Goal: Task Accomplishment & Management: Complete application form

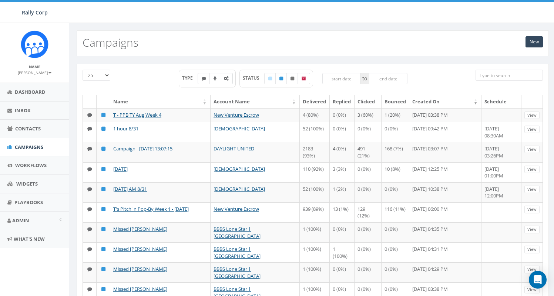
click at [228, 81] on label at bounding box center [226, 78] width 13 height 11
checkbox input "true"
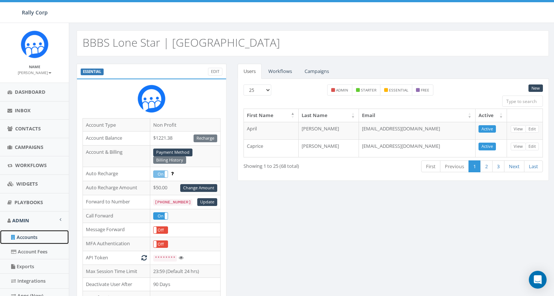
click at [36, 238] on link "Accounts" at bounding box center [34, 237] width 69 height 14
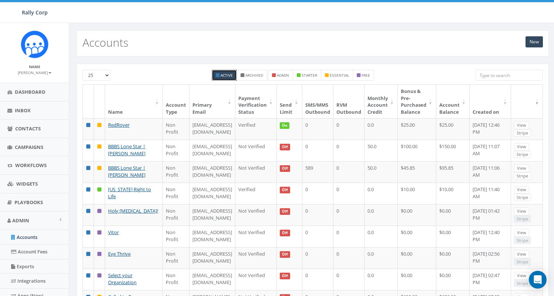
click at [302, 105] on th "Send Limit" at bounding box center [290, 101] width 26 height 33
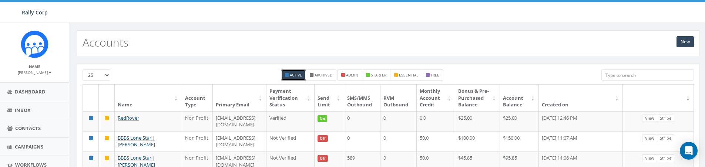
click at [344, 102] on th "Send Limit" at bounding box center [329, 98] width 30 height 27
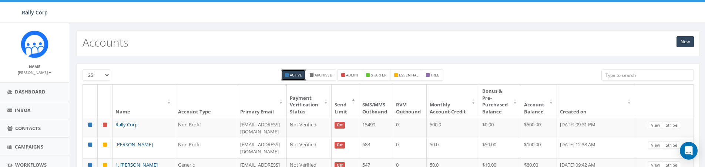
click at [359, 99] on th "Send Limit" at bounding box center [346, 101] width 28 height 33
click at [359, 102] on th "Send Limit" at bounding box center [346, 101] width 28 height 33
click at [359, 101] on th "Send Limit" at bounding box center [346, 101] width 28 height 33
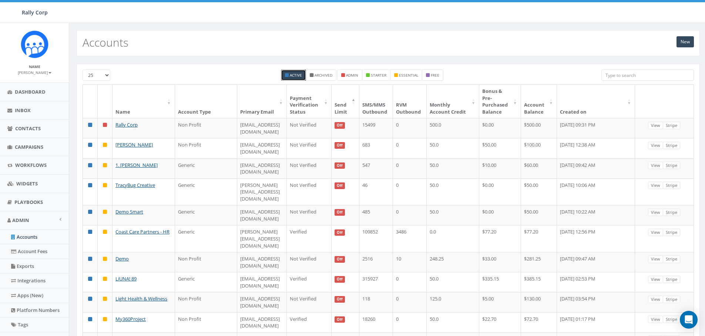
click at [359, 102] on th "Send Limit" at bounding box center [346, 101] width 28 height 33
click at [629, 100] on th "Created on" at bounding box center [596, 101] width 78 height 33
click at [628, 100] on th "Created on" at bounding box center [596, 101] width 78 height 33
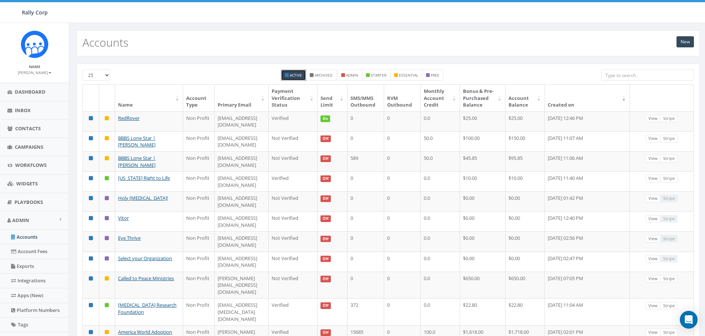
click at [347, 100] on th "Send Limit" at bounding box center [332, 98] width 30 height 27
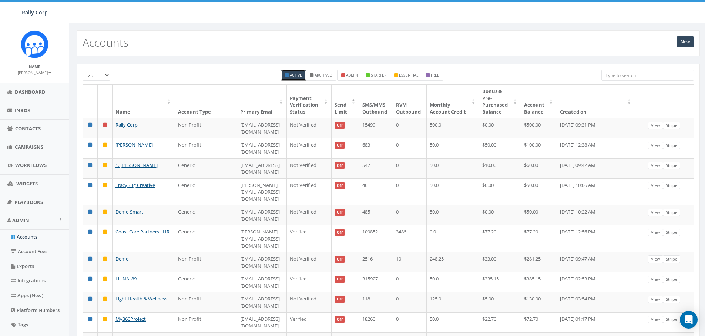
click at [359, 100] on th "Send Limit" at bounding box center [346, 101] width 28 height 33
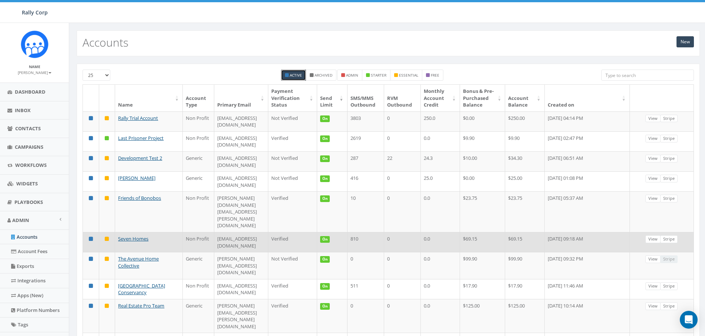
scroll to position [299, 0]
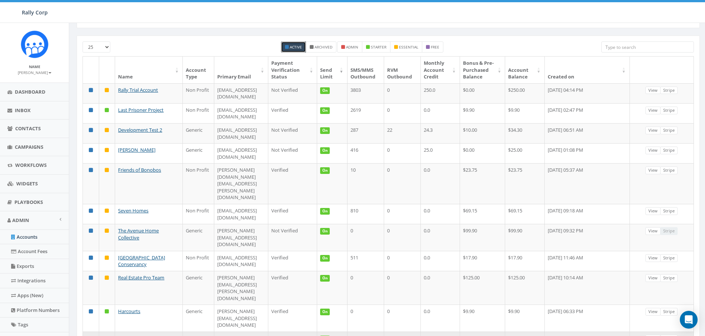
scroll to position [0, 0]
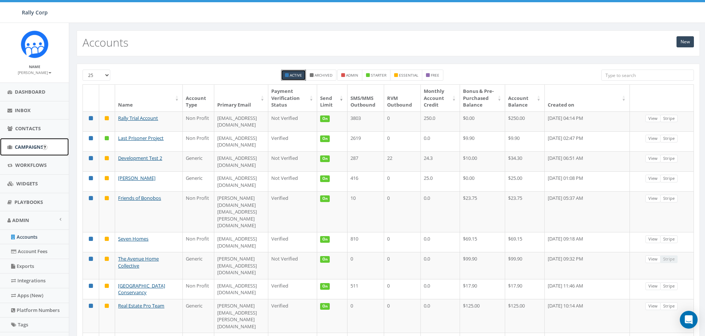
click at [31, 148] on span "Campaigns" at bounding box center [29, 147] width 28 height 7
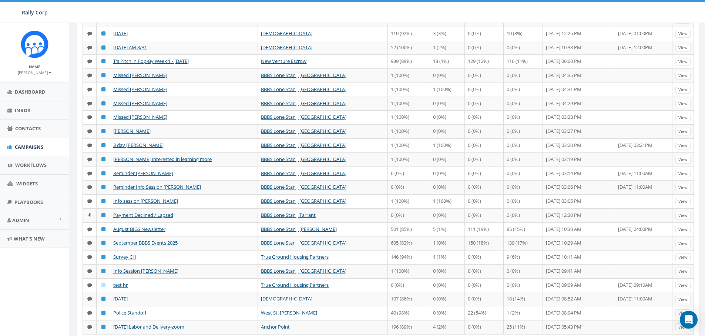
scroll to position [124, 0]
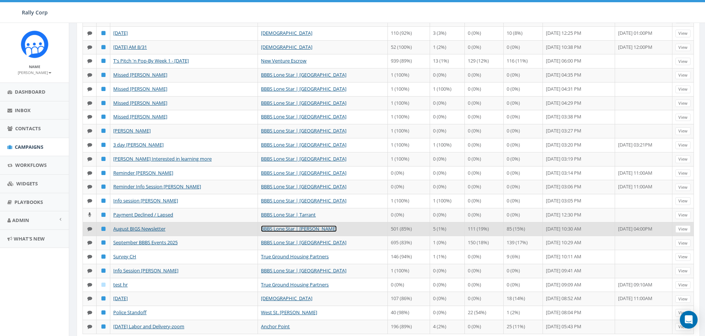
click at [291, 229] on link "BBBS Lone Star | [PERSON_NAME]" at bounding box center [299, 228] width 76 height 7
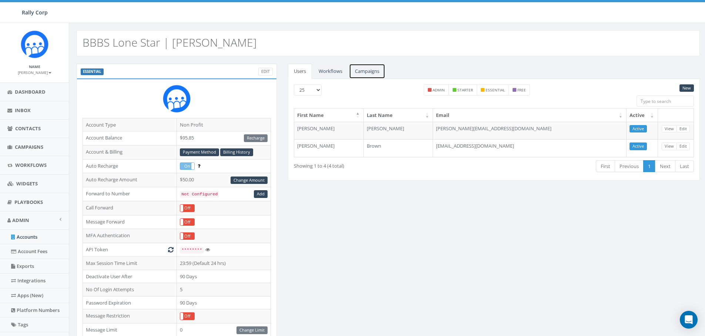
click at [381, 66] on link "Campaigns" at bounding box center [367, 71] width 36 height 15
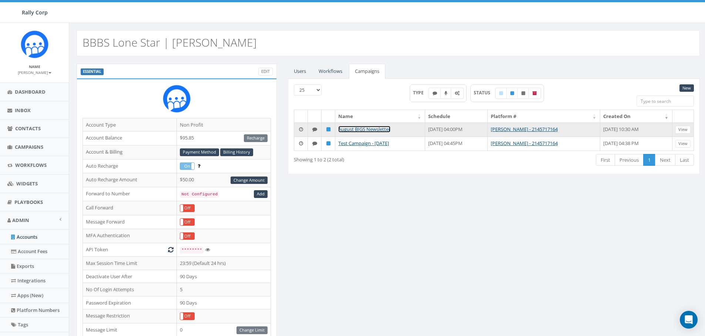
click at [354, 131] on link "August BIGS Newsletter" at bounding box center [364, 129] width 52 height 7
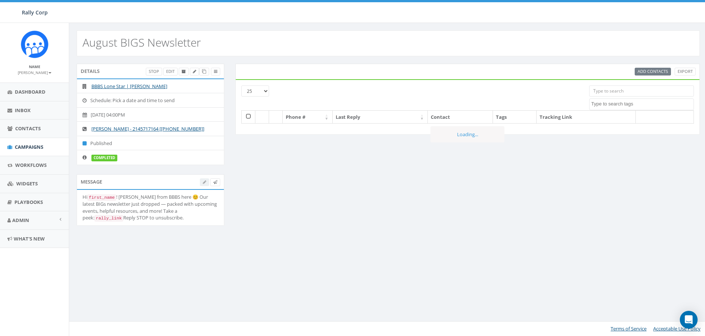
select select
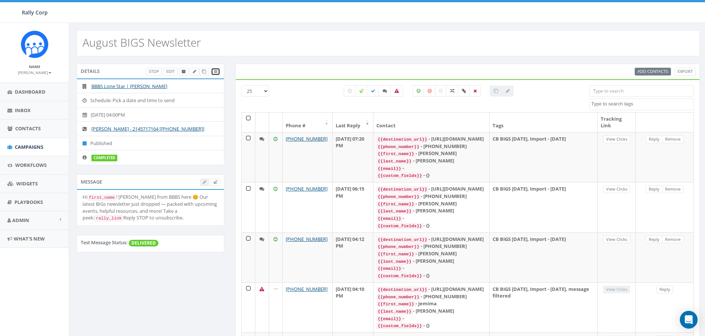
click at [216, 70] on icon at bounding box center [215, 72] width 3 height 4
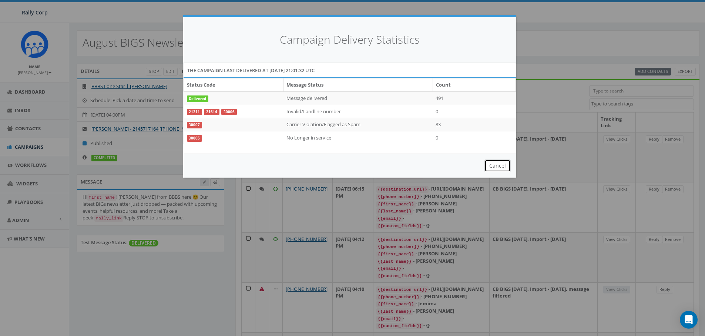
click at [505, 164] on button "Cancel" at bounding box center [497, 165] width 26 height 13
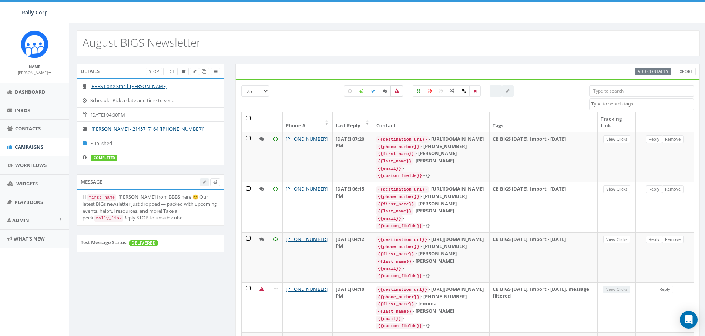
click at [400, 93] on label at bounding box center [396, 90] width 13 height 11
checkbox input "true"
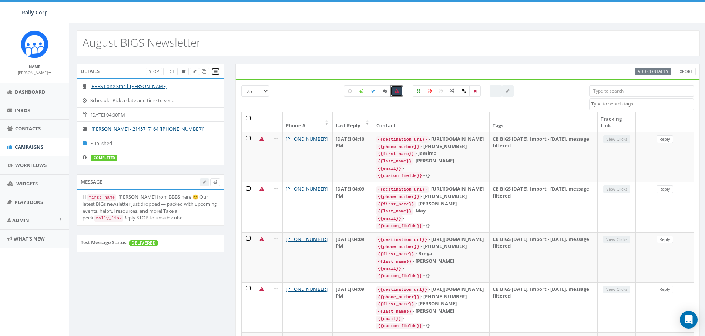
click at [215, 69] on span at bounding box center [215, 71] width 3 height 6
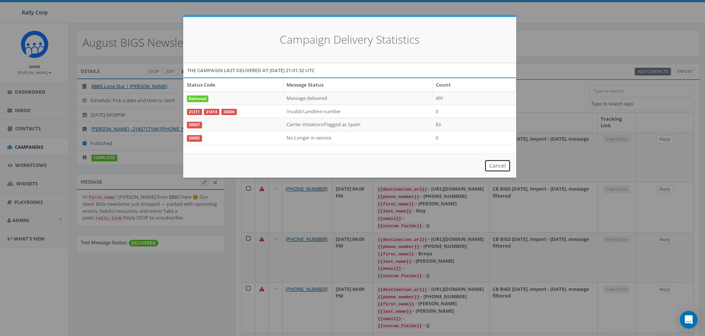
click at [495, 166] on button "Cancel" at bounding box center [497, 165] width 26 height 13
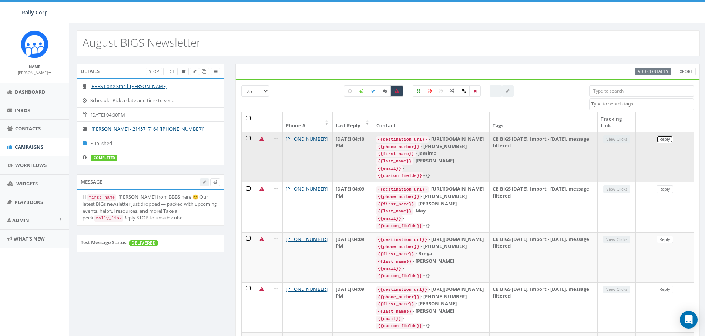
click at [663, 136] on link "Reply" at bounding box center [664, 139] width 17 height 8
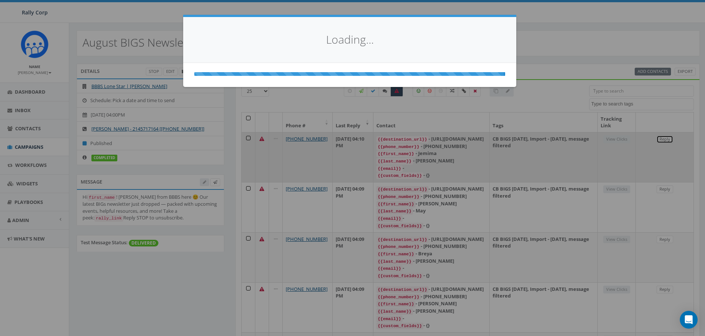
select select
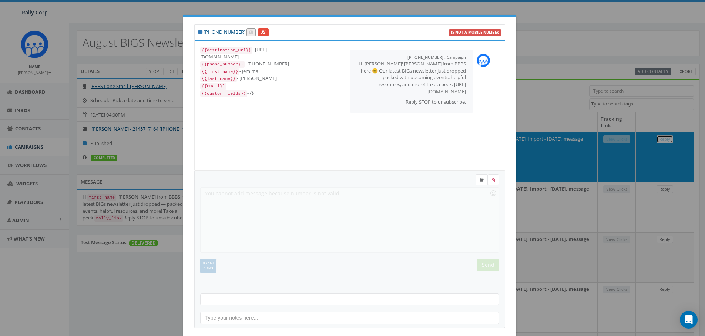
scroll to position [35, 0]
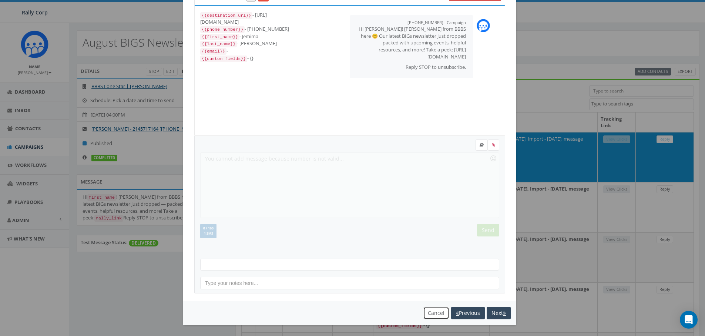
click at [430, 312] on button "Cancel" at bounding box center [436, 313] width 26 height 13
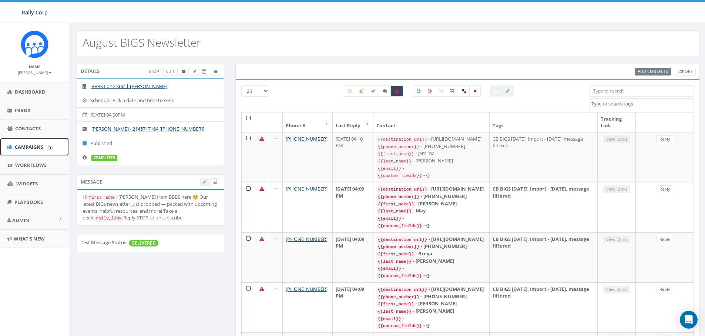
click at [31, 140] on link "Campaigns" at bounding box center [34, 147] width 69 height 18
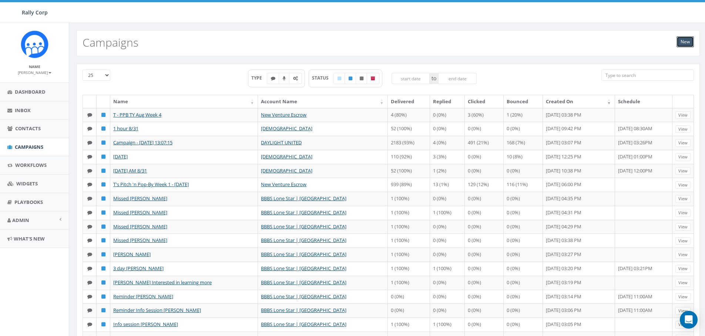
click at [687, 38] on link "New" at bounding box center [684, 41] width 17 height 11
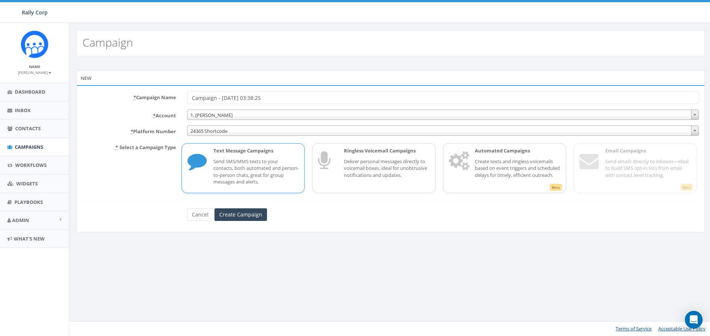
click at [253, 111] on span "1. [PERSON_NAME]" at bounding box center [443, 115] width 511 height 10
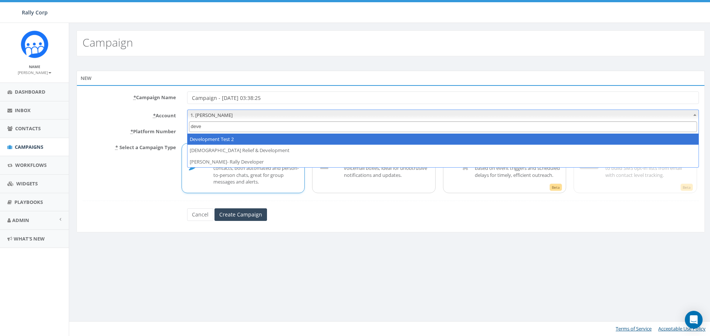
type input "devel"
select select "395"
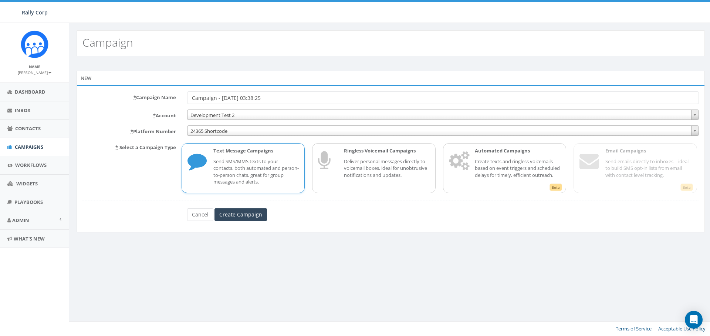
click at [229, 128] on span "24365 Shortcode" at bounding box center [443, 131] width 511 height 10
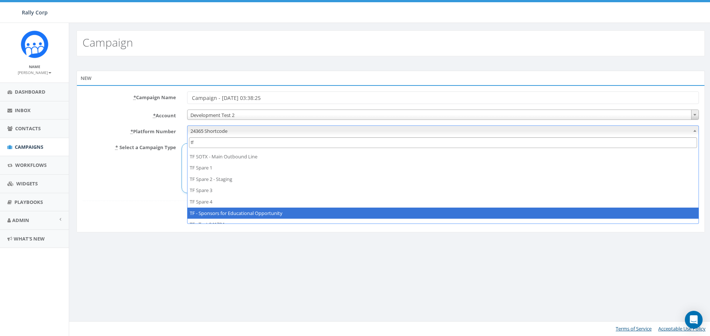
scroll to position [721, 0]
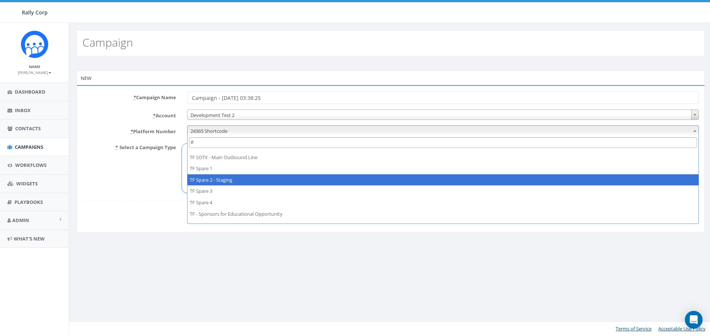
type input "tf"
select select "6502895"
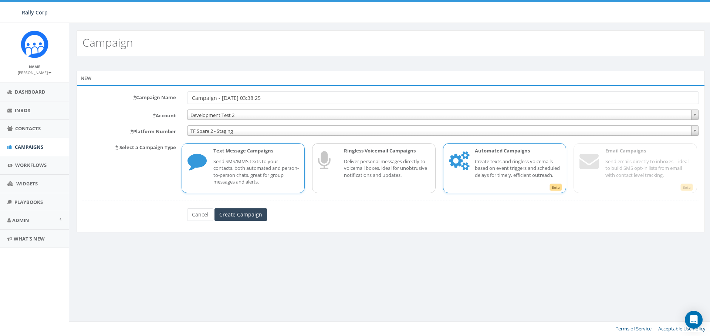
click at [526, 162] on p "Create texts and ringless voicemails based on event triggers and scheduled dela…" at bounding box center [518, 168] width 86 height 21
click at [232, 213] on input "Create Campaign" at bounding box center [241, 214] width 53 height 13
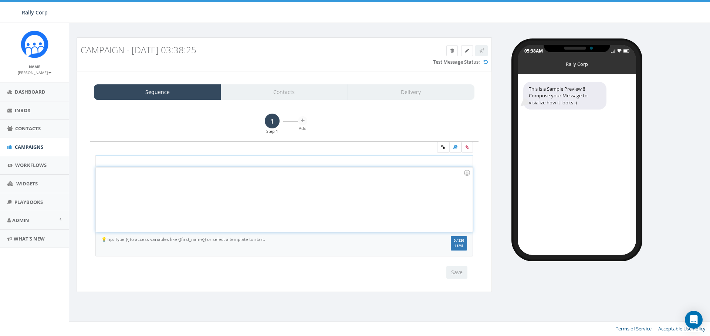
click at [177, 194] on div at bounding box center [284, 199] width 377 height 65
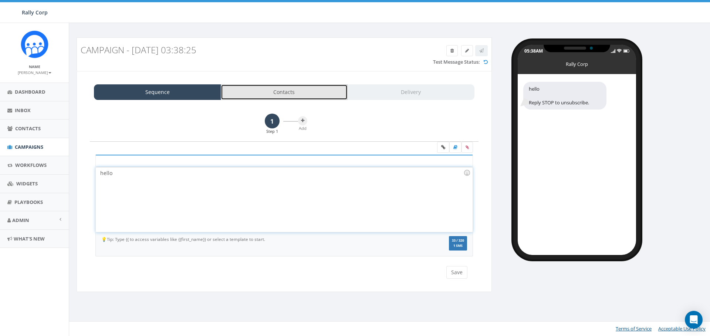
click at [280, 96] on link "Contacts" at bounding box center [284, 92] width 127 height 16
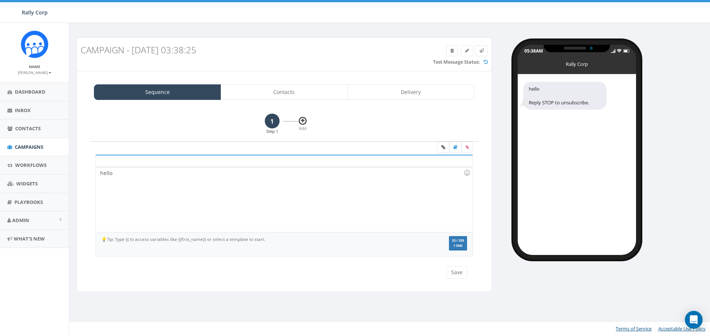
click at [303, 121] on icon at bounding box center [302, 120] width 3 height 4
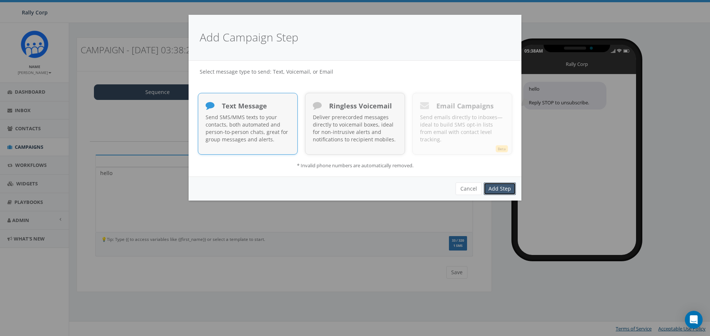
click at [502, 189] on link "Add Step" at bounding box center [500, 188] width 32 height 13
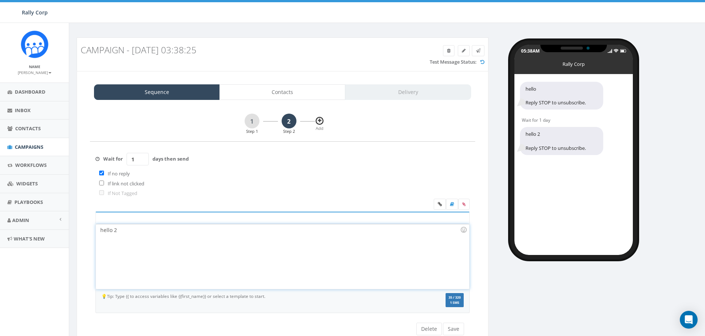
click at [319, 120] on icon at bounding box center [319, 120] width 3 height 4
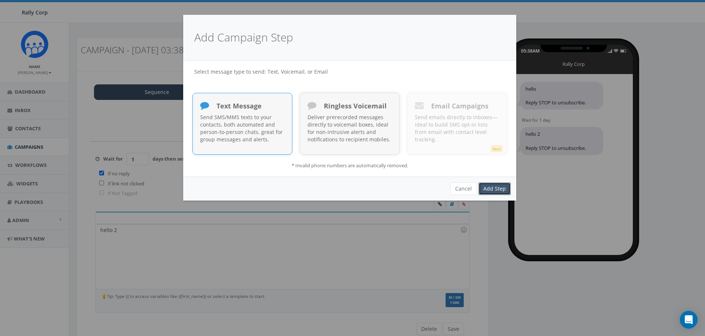
click at [498, 186] on link "Add Step" at bounding box center [494, 188] width 32 height 13
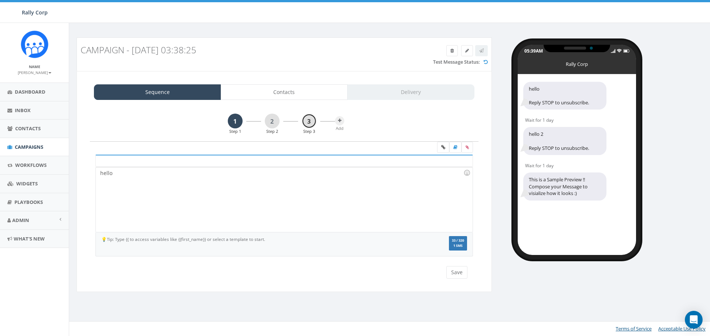
click at [308, 121] on link "3" at bounding box center [309, 121] width 15 height 15
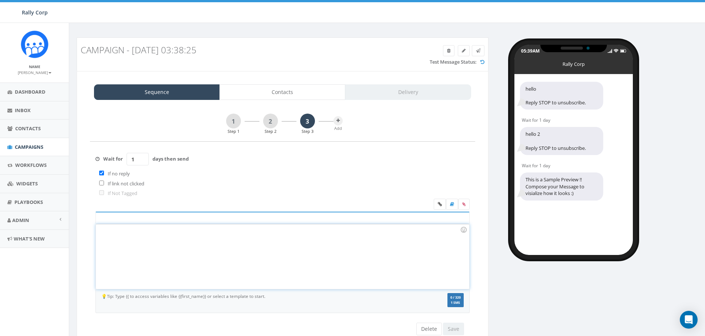
click at [213, 229] on div at bounding box center [282, 256] width 373 height 65
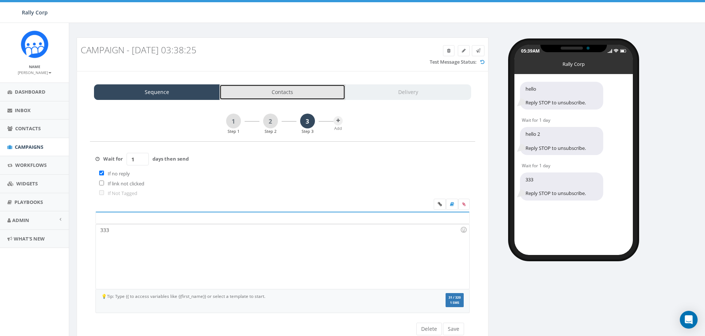
click at [277, 97] on link "Contacts" at bounding box center [282, 92] width 126 height 16
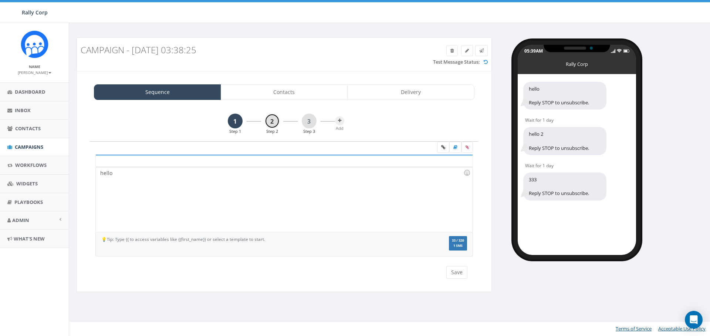
click at [279, 122] on link "2" at bounding box center [272, 121] width 15 height 15
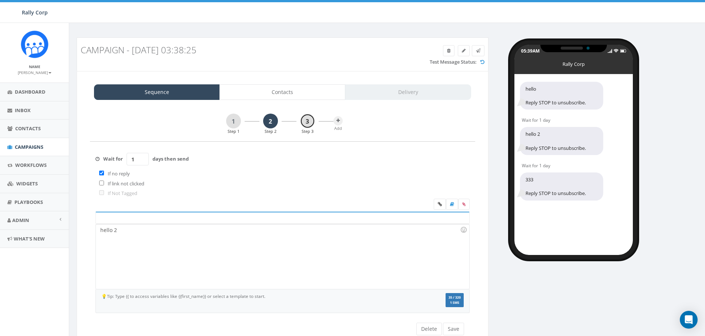
click at [301, 122] on link "3" at bounding box center [307, 121] width 15 height 15
click at [448, 54] on link at bounding box center [448, 50] width 11 height 11
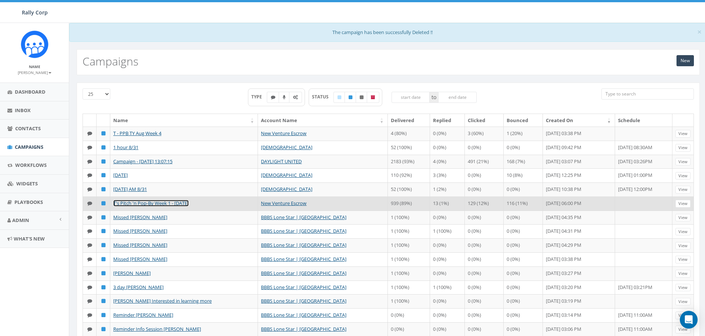
click at [136, 203] on link "T's Pitch 'n Pop-By Week 1 - [DATE]" at bounding box center [150, 203] width 75 height 7
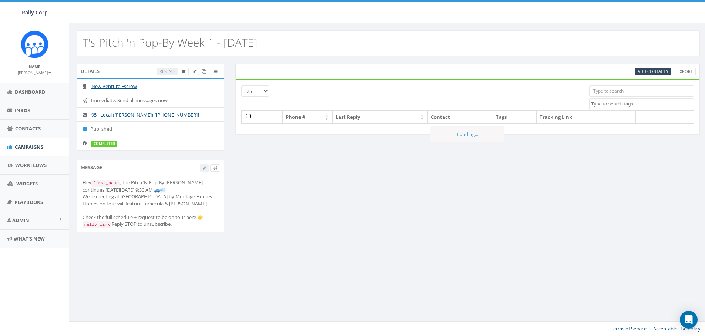
select select
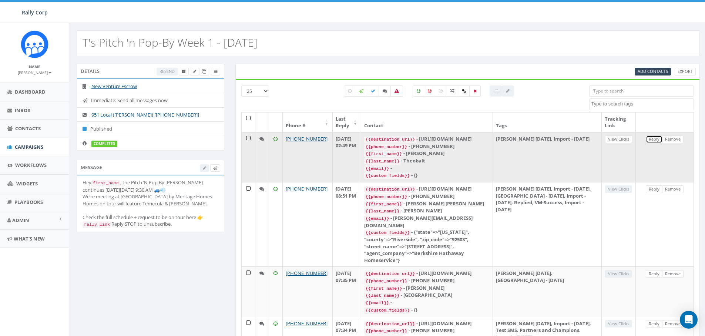
click at [654, 138] on link "Reply" at bounding box center [654, 139] width 17 height 8
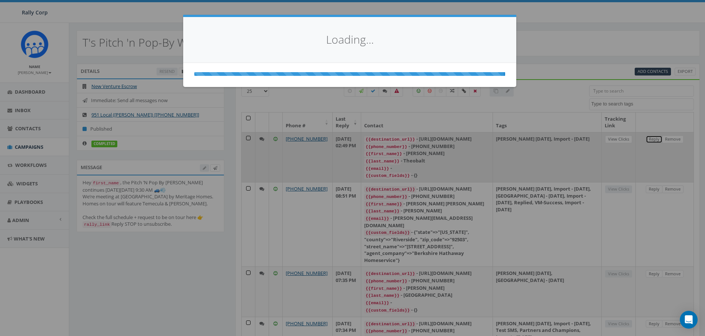
select select
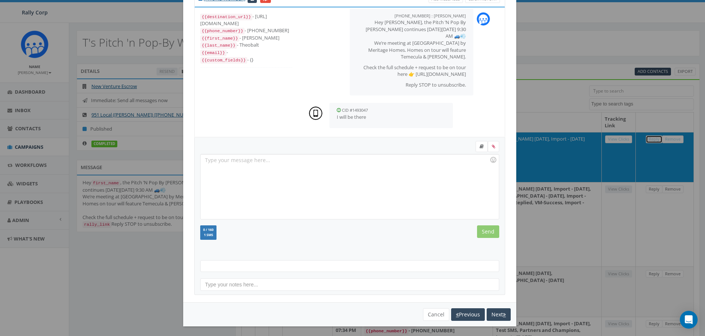
scroll to position [35, 0]
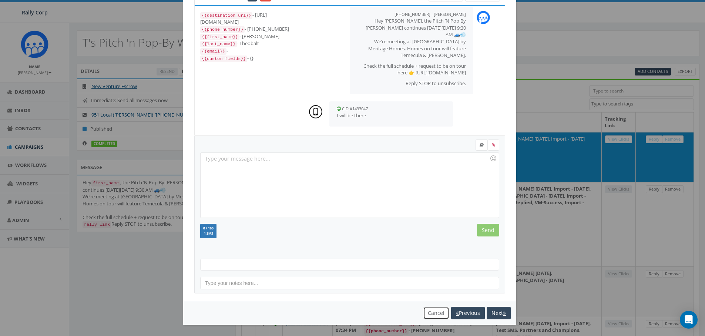
click at [426, 314] on button "Cancel" at bounding box center [436, 313] width 26 height 13
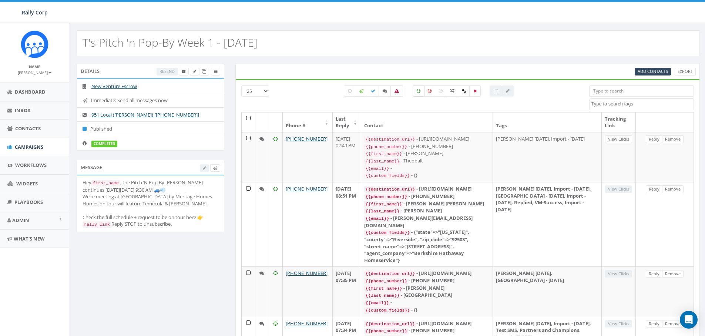
click at [419, 91] on icon at bounding box center [419, 91] width 4 height 4
checkbox input "true"
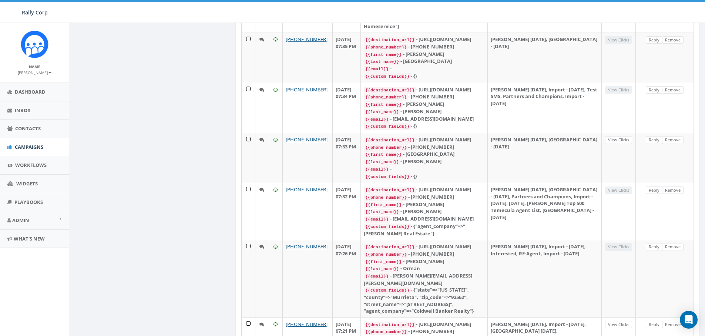
scroll to position [343, 0]
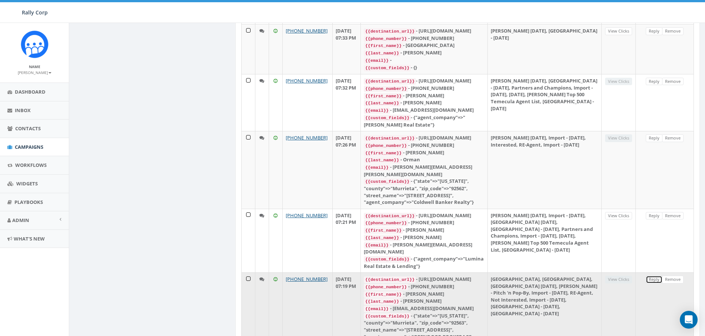
click at [651, 276] on link "Reply" at bounding box center [654, 280] width 17 height 8
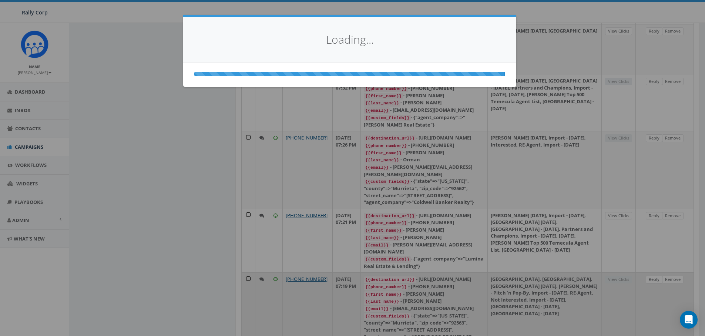
scroll to position [336, 0]
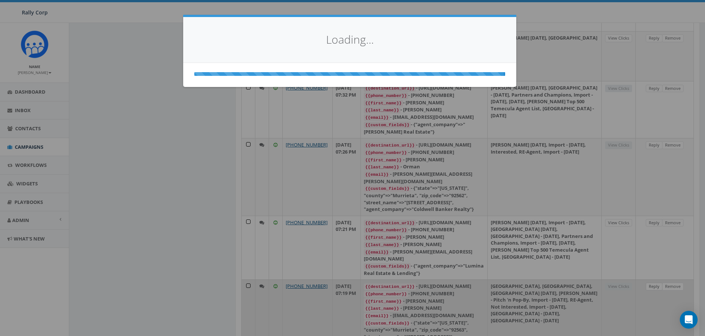
select select
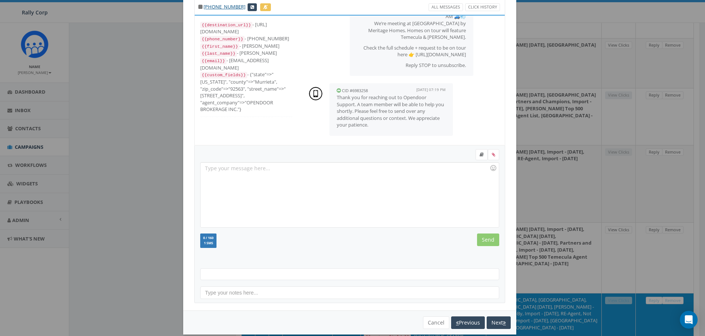
scroll to position [32, 0]
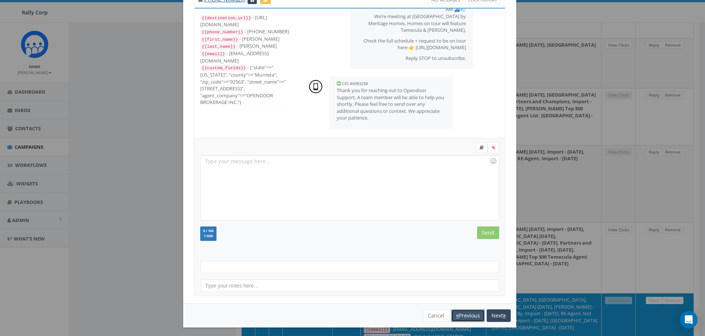
click at [465, 312] on button "Previous" at bounding box center [468, 315] width 34 height 13
select select
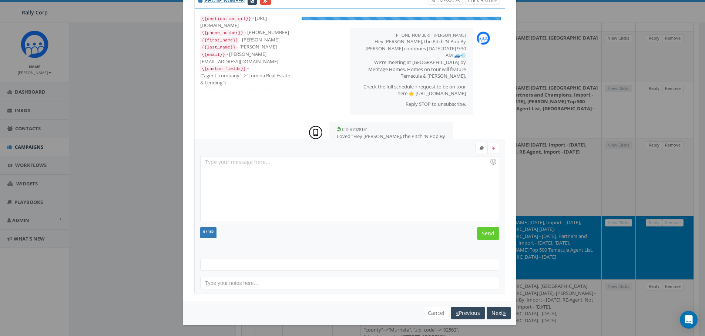
scroll to position [71, 0]
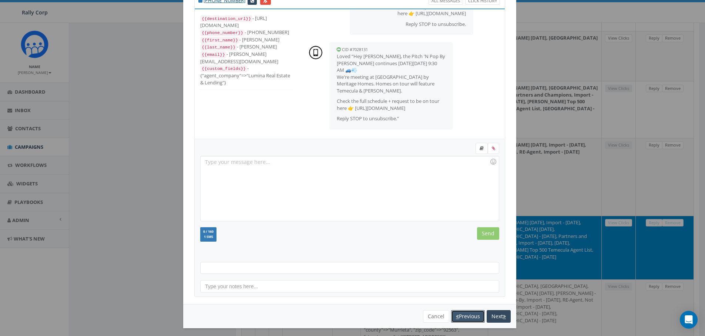
click at [465, 312] on button "Previous" at bounding box center [468, 316] width 34 height 13
select select
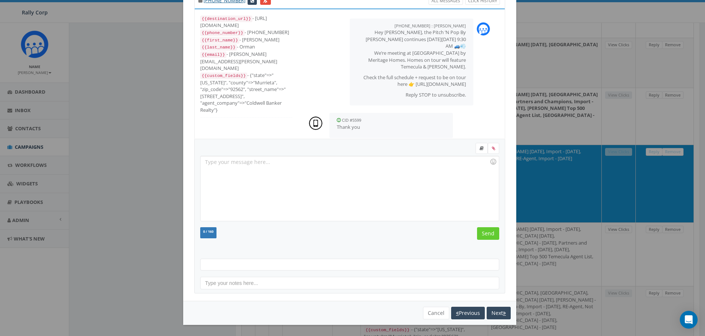
scroll to position [9, 0]
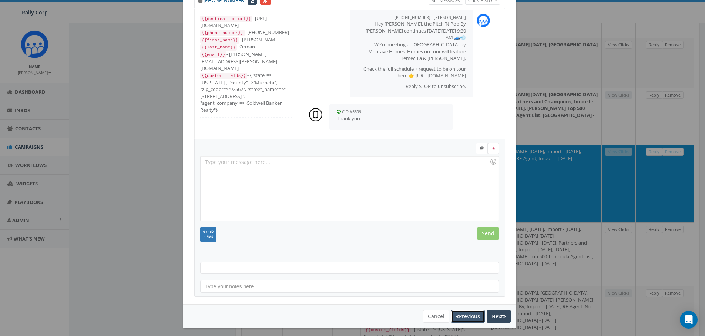
click at [465, 314] on button "Previous" at bounding box center [468, 316] width 34 height 13
select select
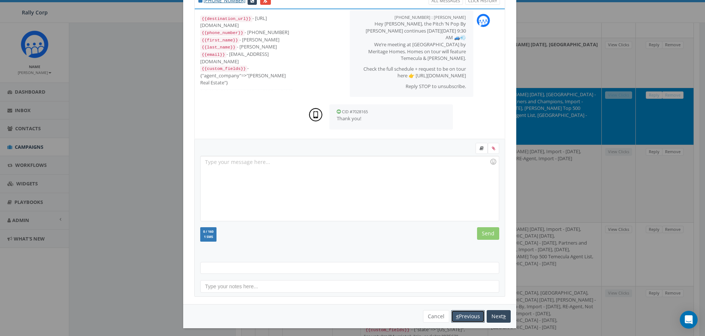
click at [465, 314] on button "Previous" at bounding box center [468, 316] width 34 height 13
select select
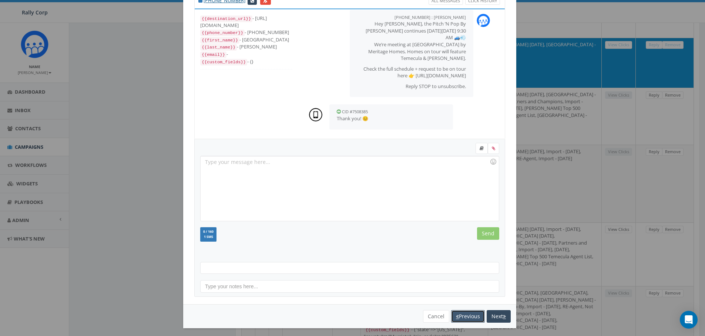
click at [465, 314] on button "Previous" at bounding box center [468, 316] width 34 height 13
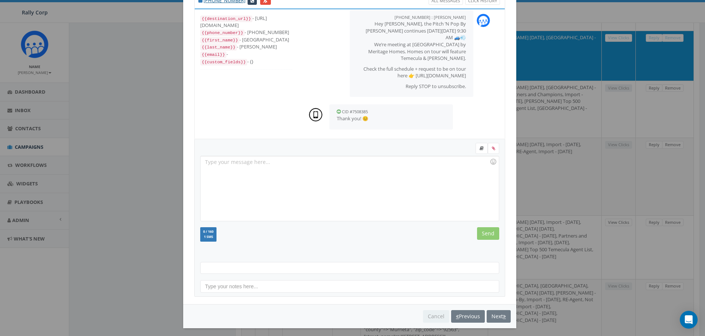
select select
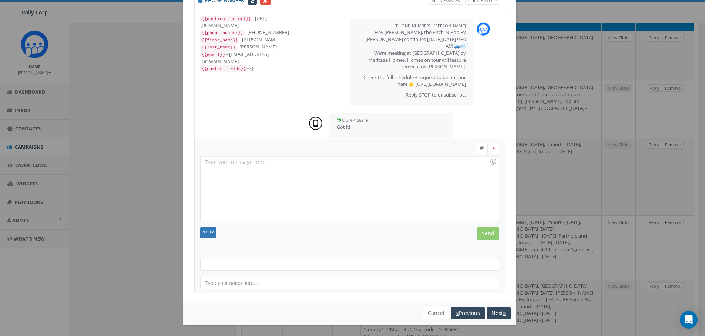
scroll to position [9, 0]
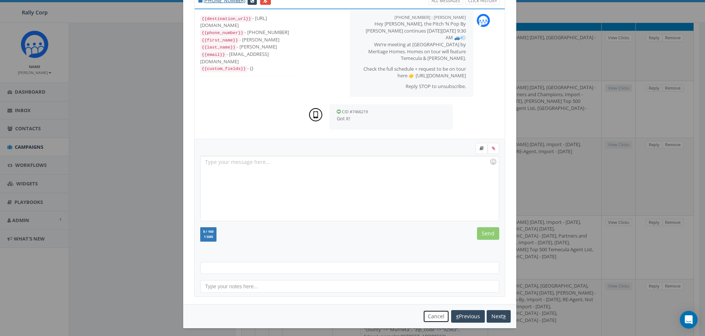
click at [423, 316] on button "Cancel" at bounding box center [436, 316] width 26 height 13
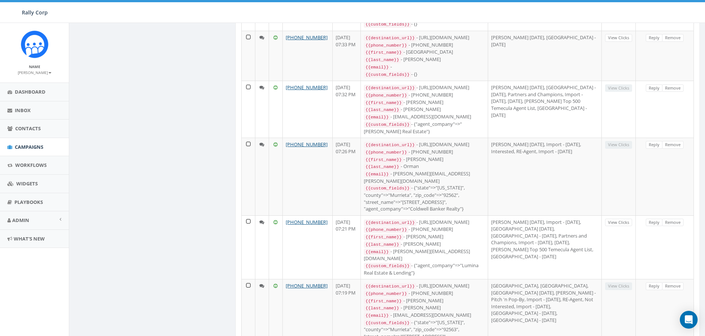
scroll to position [0, 0]
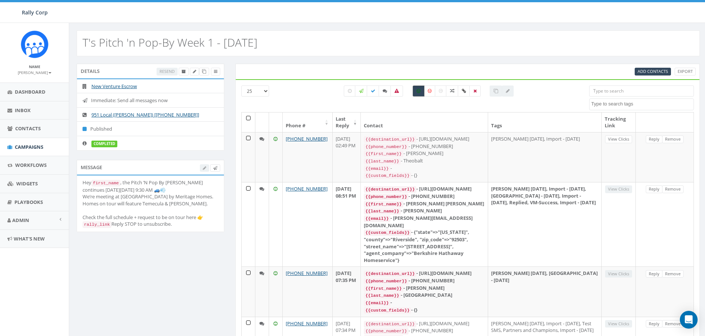
click at [420, 92] on icon at bounding box center [419, 91] width 4 height 4
checkbox input "false"
click at [428, 90] on icon at bounding box center [430, 91] width 4 height 4
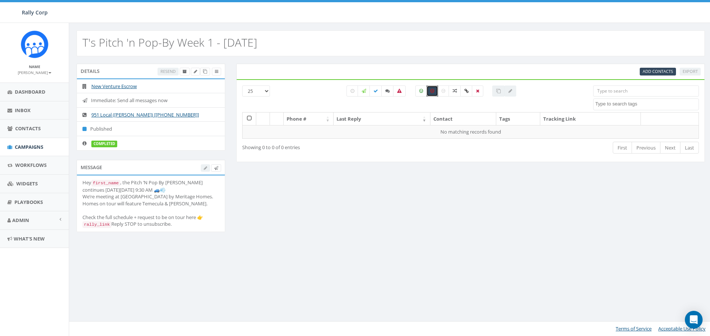
click at [428, 90] on label at bounding box center [433, 90] width 12 height 11
checkbox input "false"
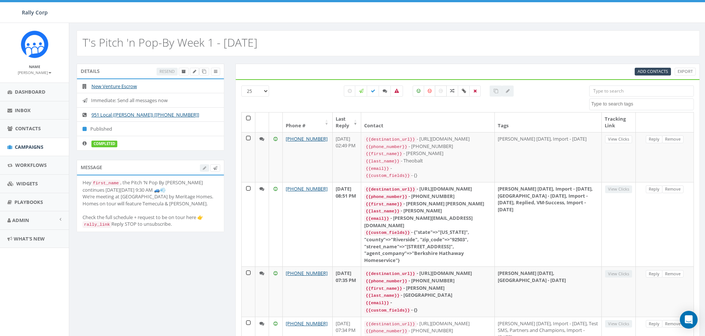
click at [444, 94] on label at bounding box center [441, 90] width 12 height 11
checkbox input "true"
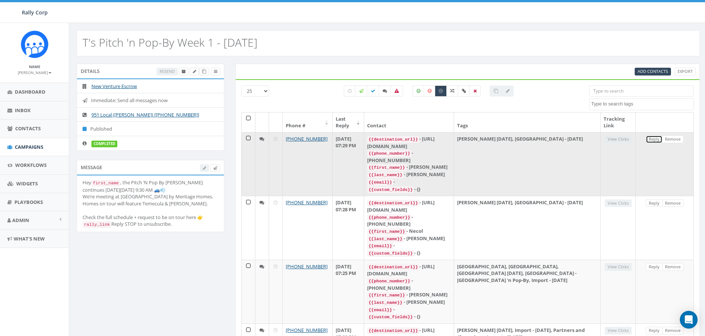
click at [652, 138] on link "Reply" at bounding box center [654, 139] width 17 height 8
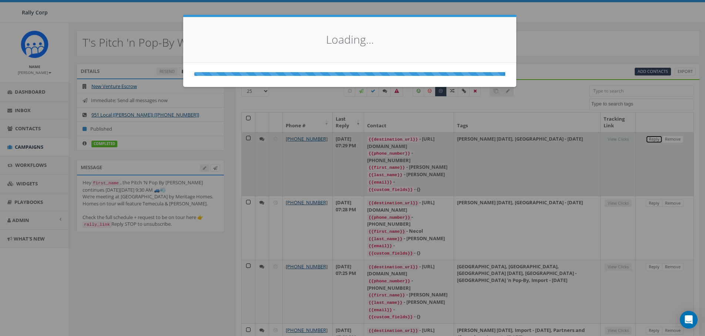
select select
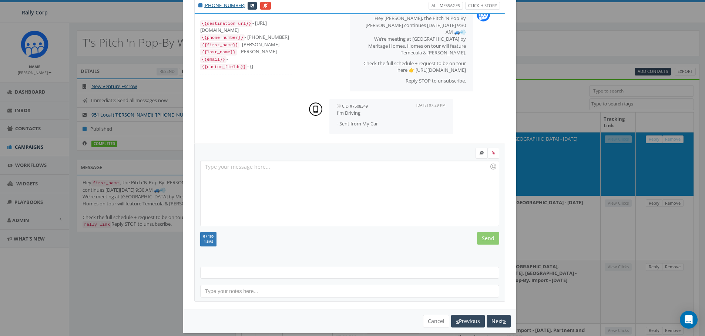
scroll to position [35, 0]
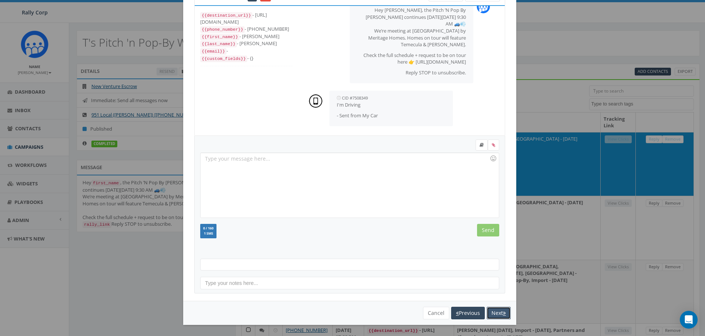
click at [503, 314] on icon "button" at bounding box center [504, 312] width 3 height 5
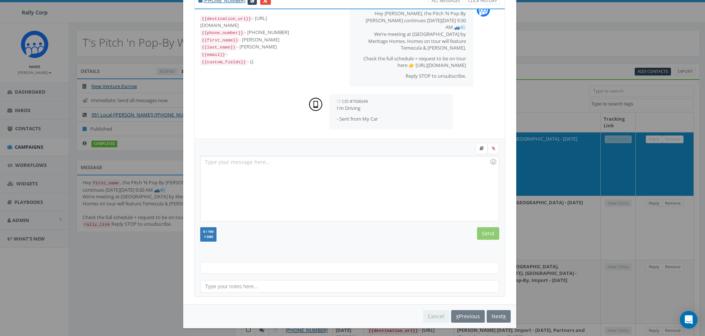
select select
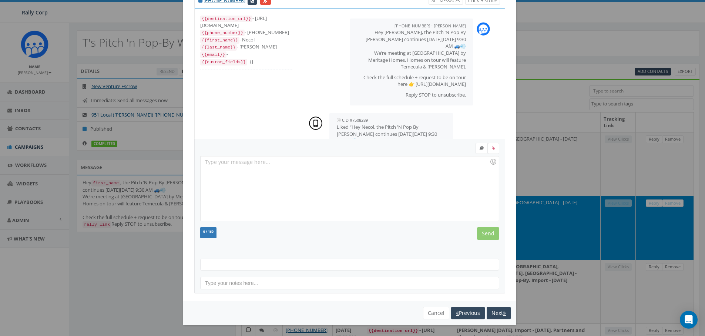
scroll to position [71, 0]
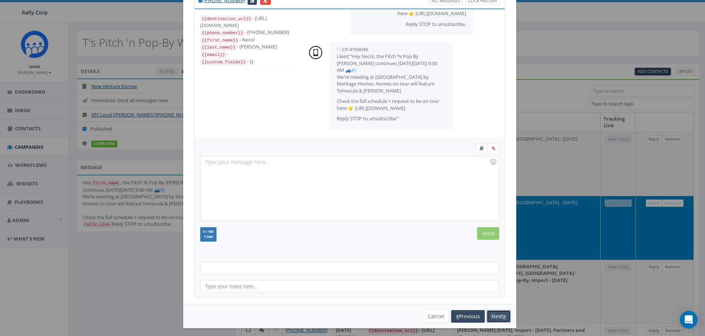
click at [503, 314] on icon "button" at bounding box center [504, 316] width 3 height 5
select select
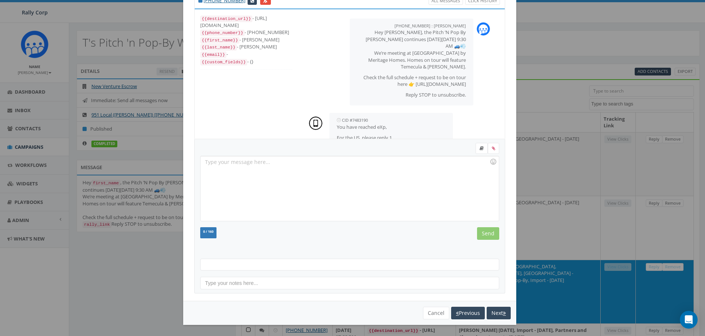
scroll to position [104, 0]
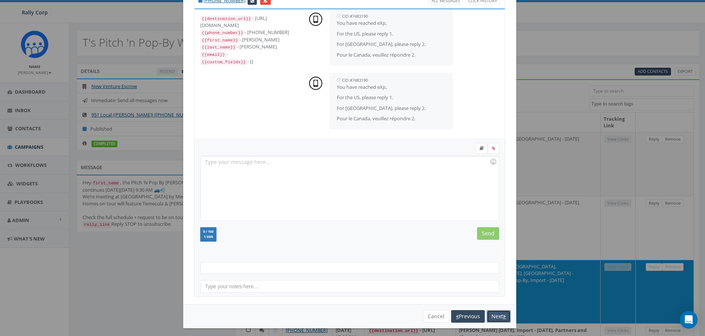
click at [503, 314] on icon "button" at bounding box center [504, 316] width 3 height 5
select select
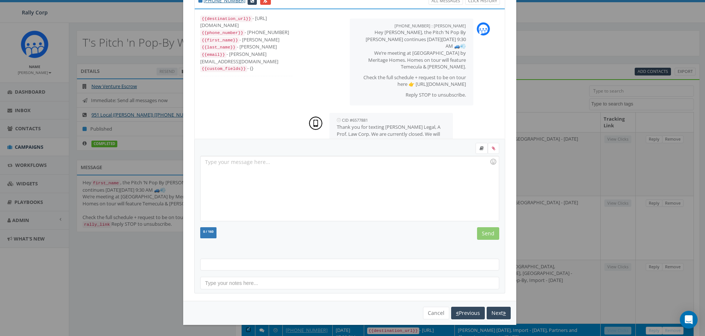
scroll to position [29, 0]
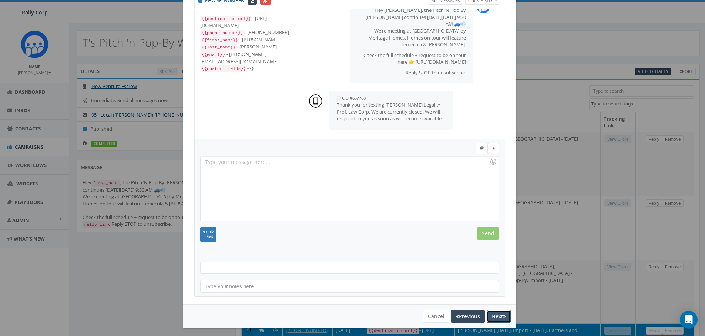
click at [503, 317] on icon "button" at bounding box center [504, 316] width 3 height 5
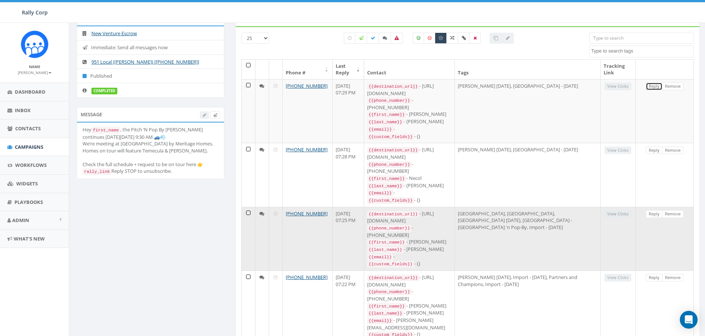
scroll to position [55, 0]
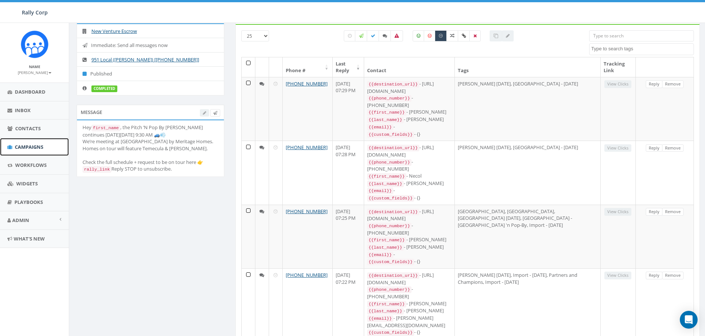
click at [29, 146] on span "Campaigns" at bounding box center [29, 147] width 28 height 7
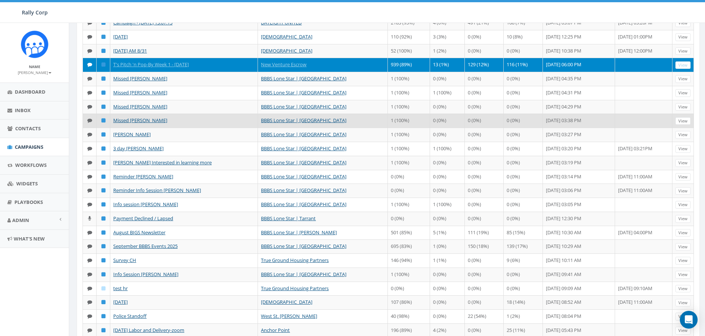
scroll to position [162, 0]
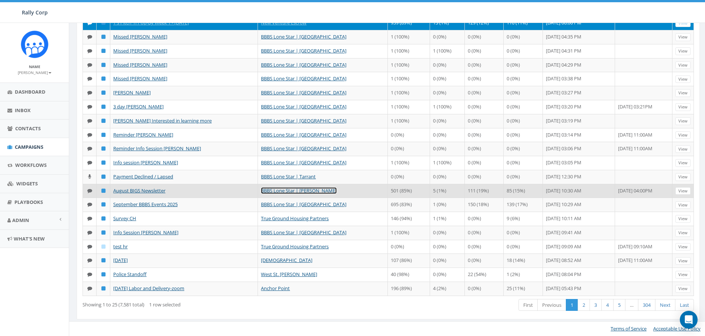
click at [292, 190] on link "BBBS Lone Star | [PERSON_NAME]" at bounding box center [299, 190] width 76 height 7
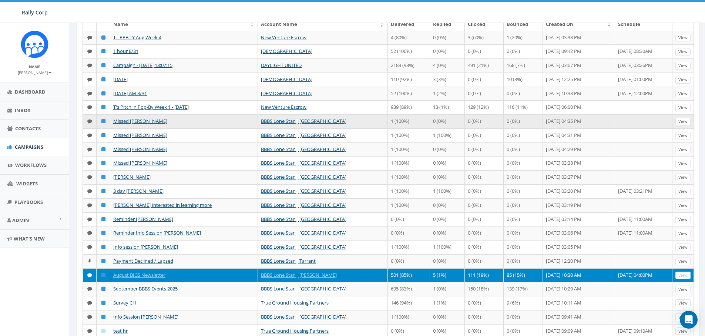
scroll to position [162, 0]
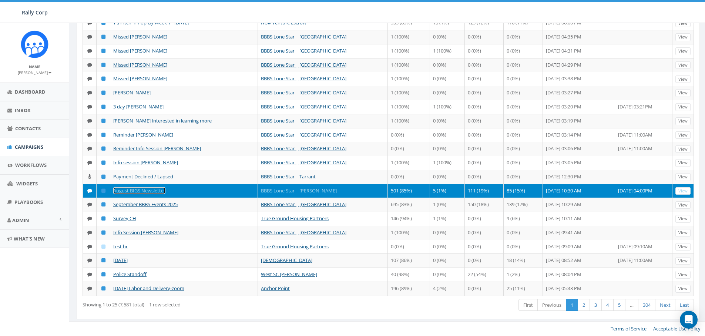
click at [143, 189] on link "August BIGS Newsletter" at bounding box center [139, 190] width 52 height 7
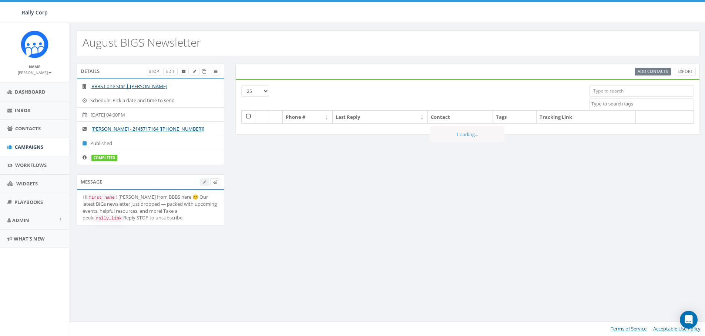
select select
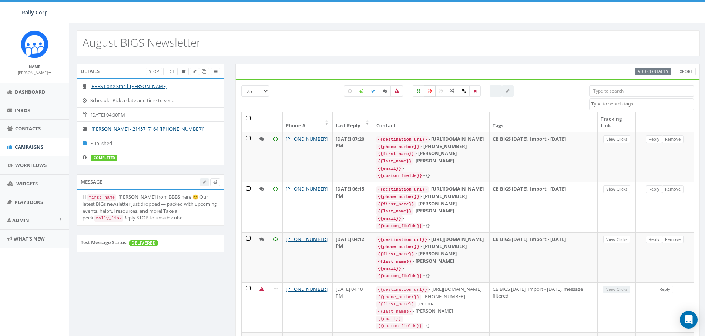
click at [430, 92] on icon at bounding box center [430, 91] width 4 height 4
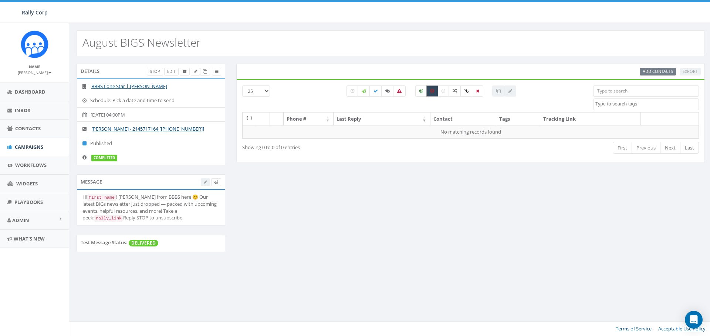
click at [430, 92] on label at bounding box center [433, 90] width 12 height 11
checkbox input "false"
click at [419, 93] on label at bounding box center [422, 90] width 12 height 11
checkbox input "true"
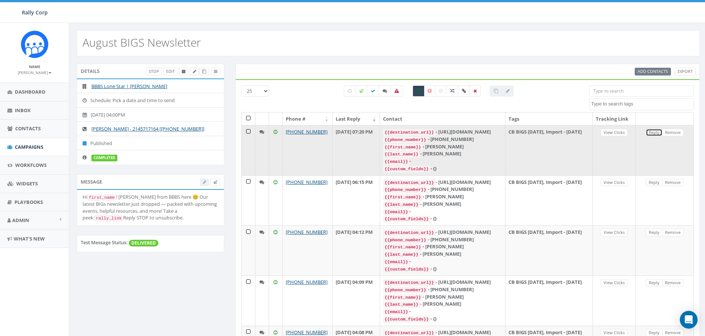
click at [648, 137] on link "Reply" at bounding box center [654, 133] width 17 height 8
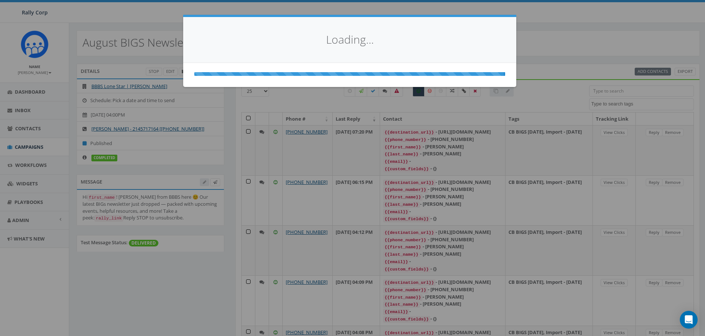
select select
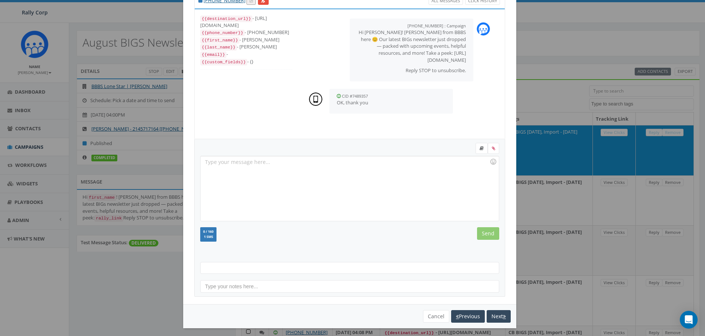
scroll to position [35, 0]
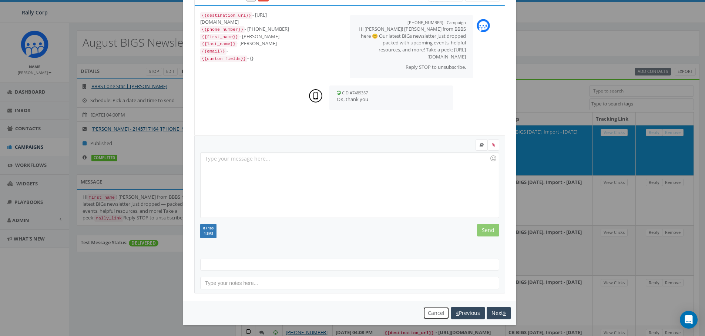
click at [425, 317] on button "Cancel" at bounding box center [436, 313] width 26 height 13
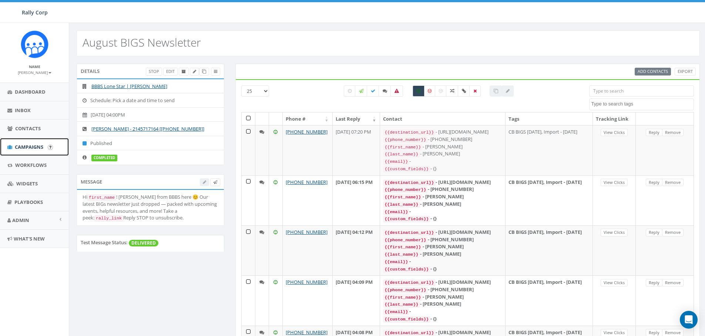
click at [28, 148] on span "Campaigns" at bounding box center [29, 147] width 28 height 7
